Goal: Information Seeking & Learning: Check status

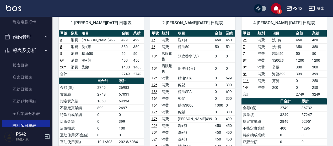
scroll to position [102, 0]
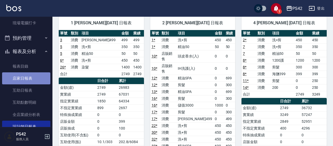
click at [35, 77] on link "店家日報表" at bounding box center [26, 79] width 48 height 12
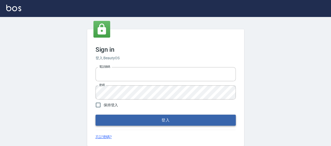
type input "0426657169"
click at [175, 121] on button "登入" at bounding box center [166, 120] width 140 height 11
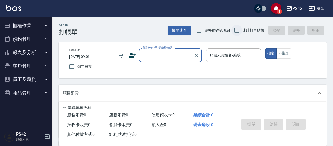
click at [238, 29] on input "連續打單結帳" at bounding box center [236, 30] width 11 height 11
checkbox input "true"
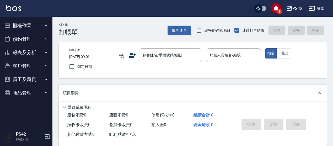
click at [31, 56] on button "報表及分析" at bounding box center [26, 53] width 48 height 14
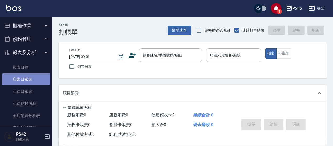
click at [37, 79] on link "店家日報表" at bounding box center [26, 80] width 48 height 12
